Goal: Task Accomplishment & Management: Use online tool/utility

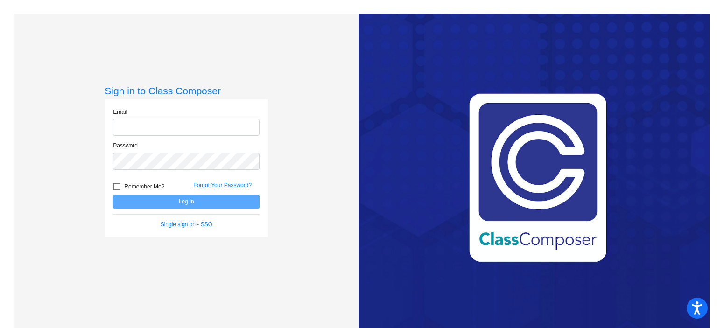
type input "[EMAIL_ADDRESS][DOMAIN_NAME]"
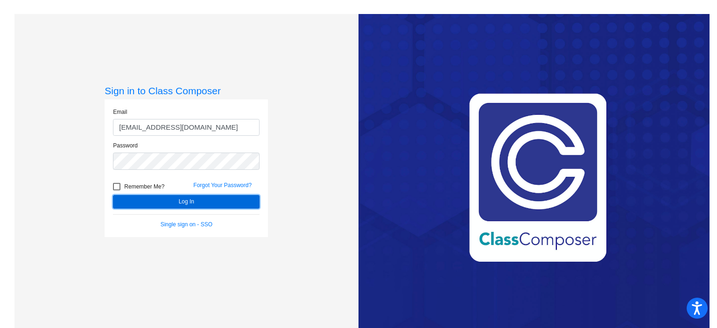
click at [181, 199] on button "Log In" at bounding box center [186, 202] width 146 height 14
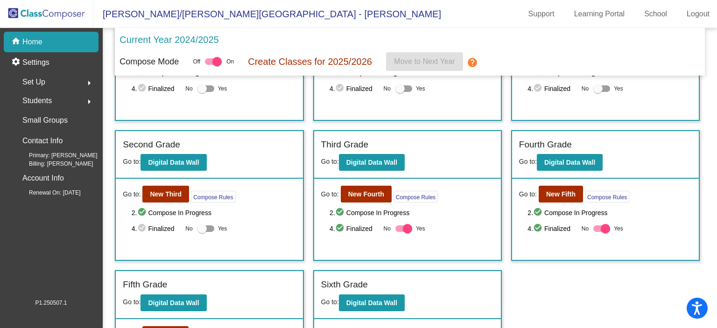
scroll to position [92, 0]
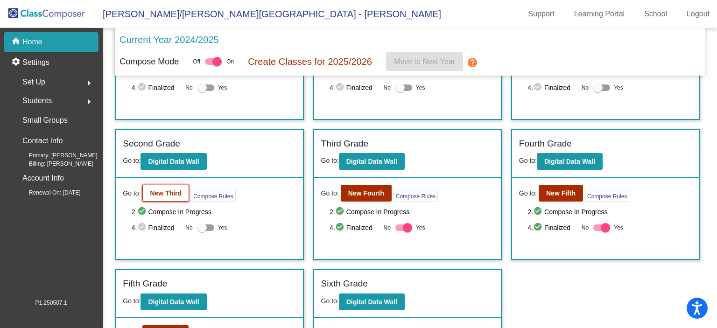
click at [163, 189] on b "New Third" at bounding box center [166, 192] width 32 height 7
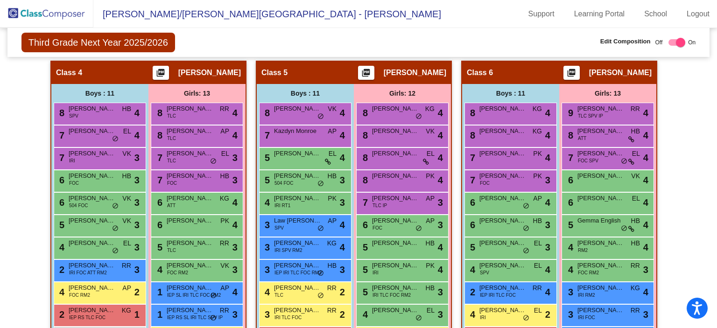
scroll to position [623, 0]
